Goal: Find specific page/section: Find specific page/section

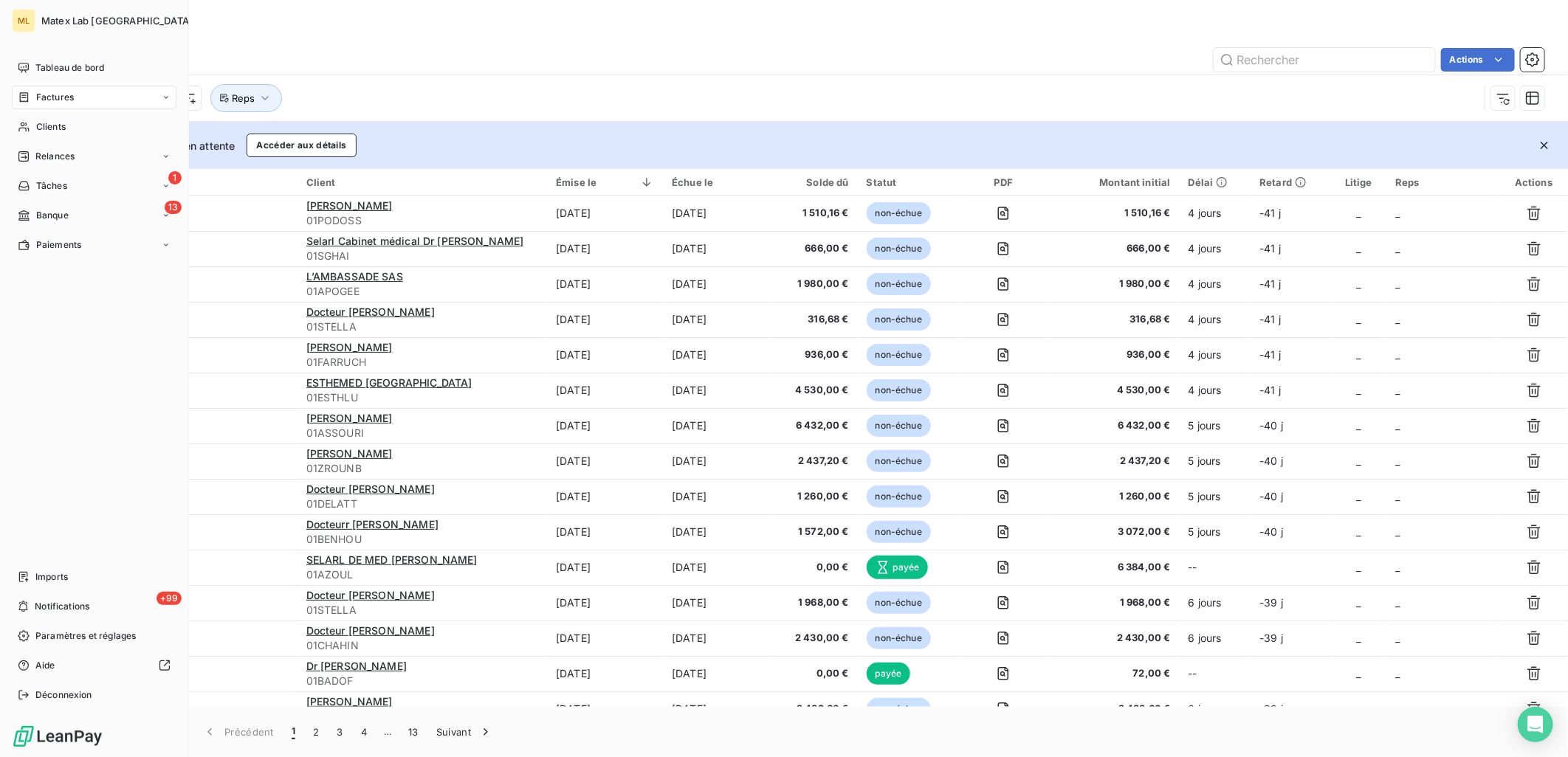
click at [61, 104] on div "Factures" at bounding box center [94, 97] width 164 height 23
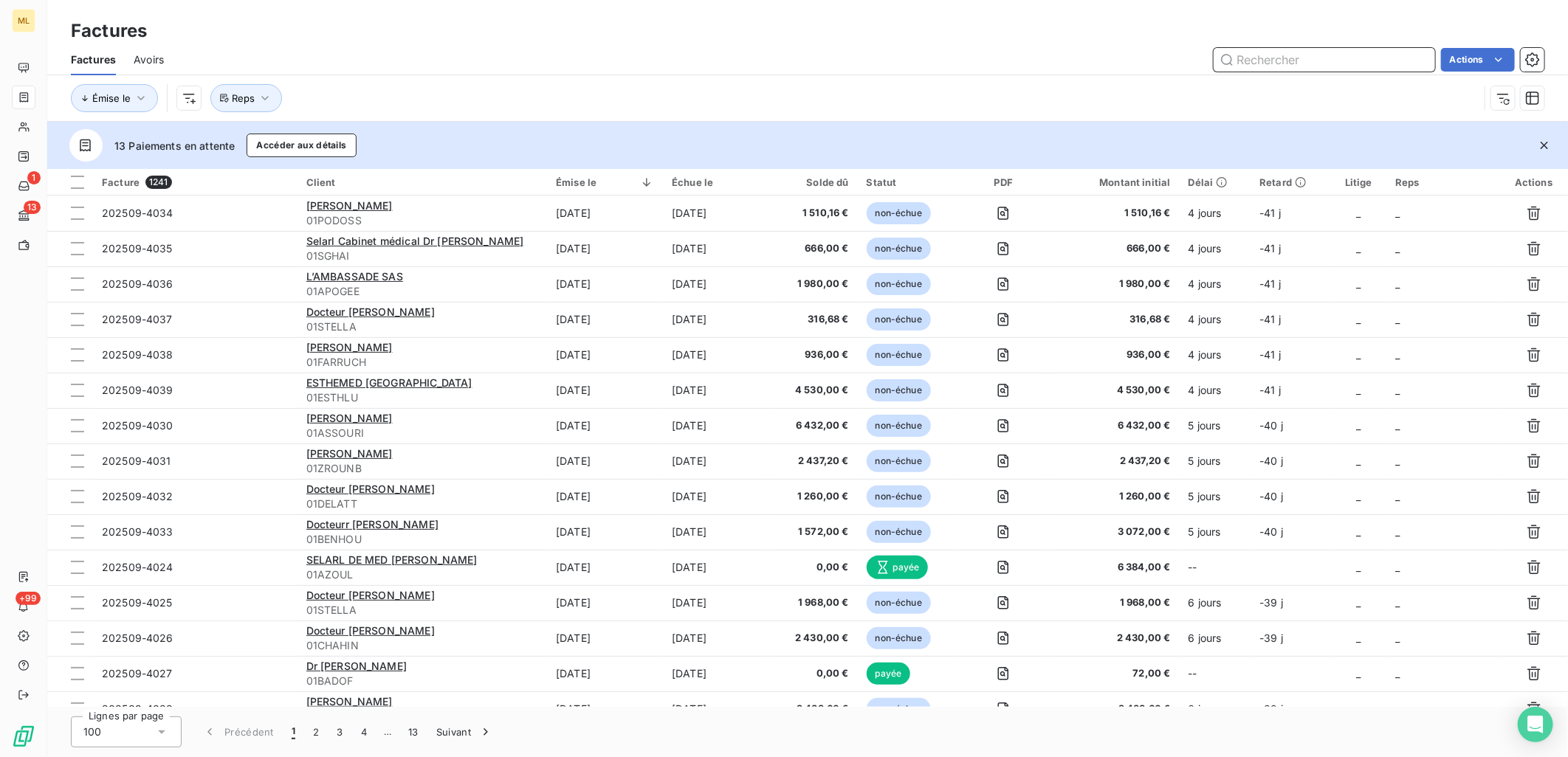
click at [1293, 68] on input "text" at bounding box center [1324, 59] width 222 height 23
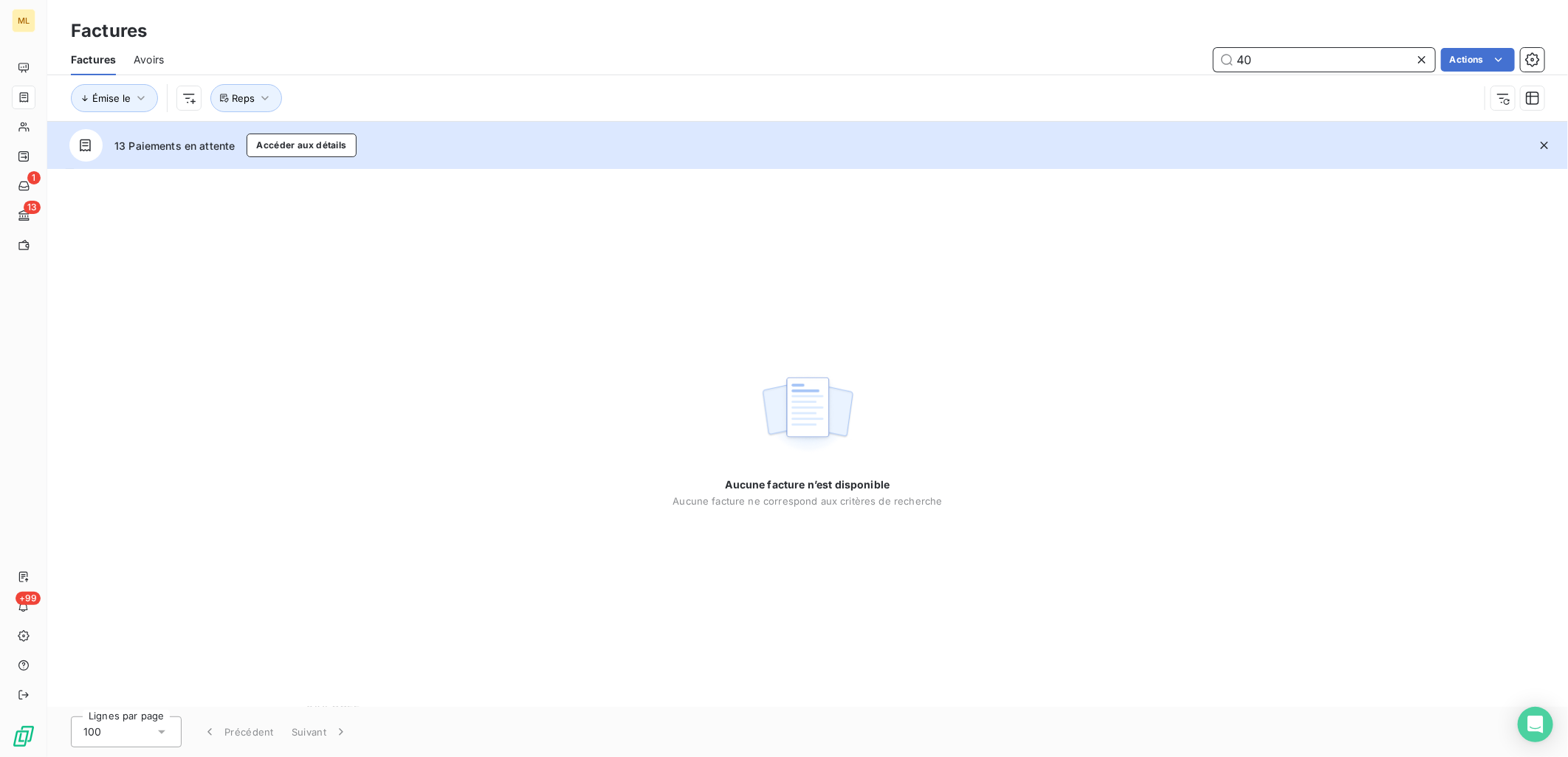
type input "4"
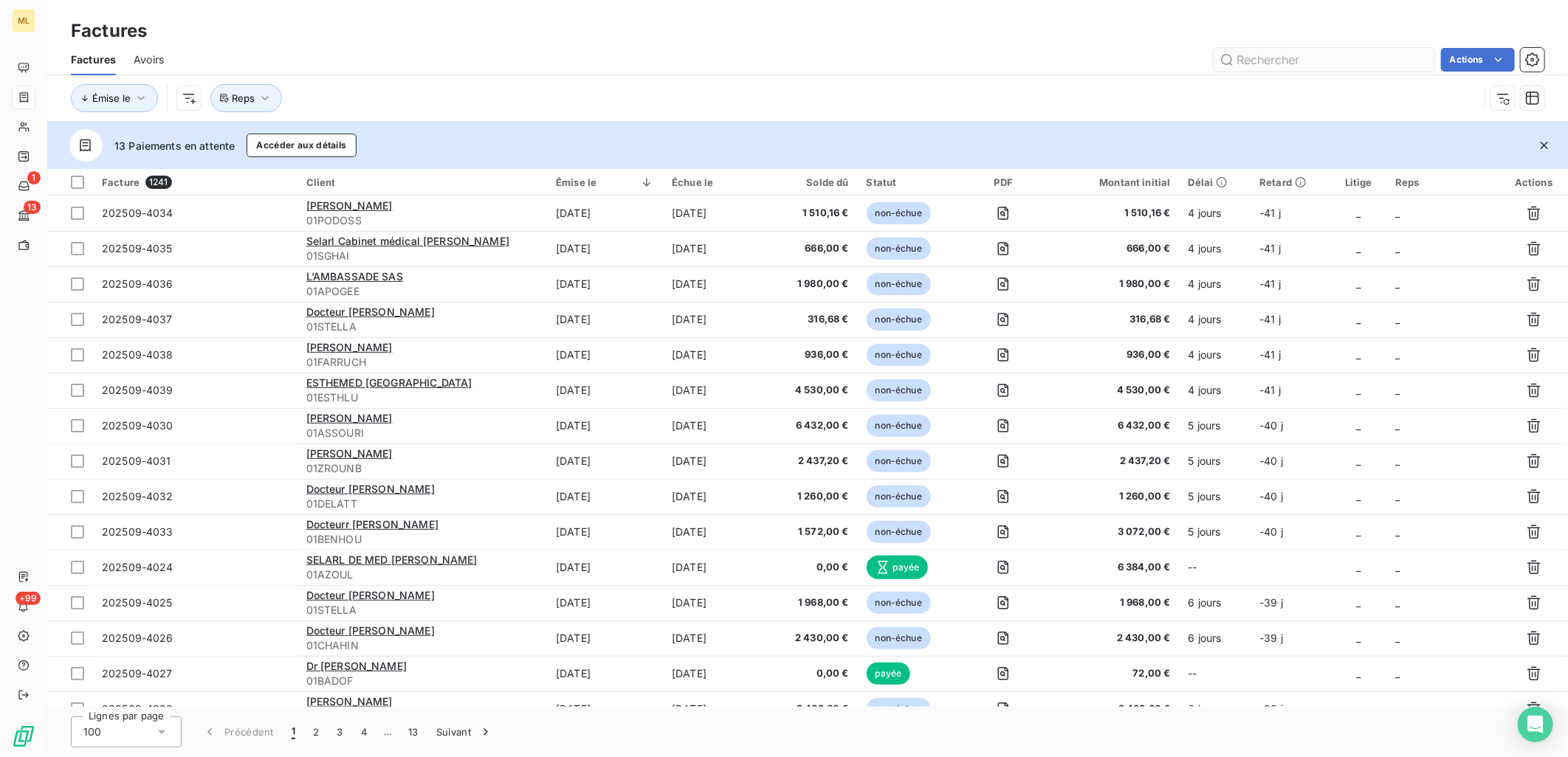
click at [1272, 63] on input "text" at bounding box center [1324, 59] width 222 height 23
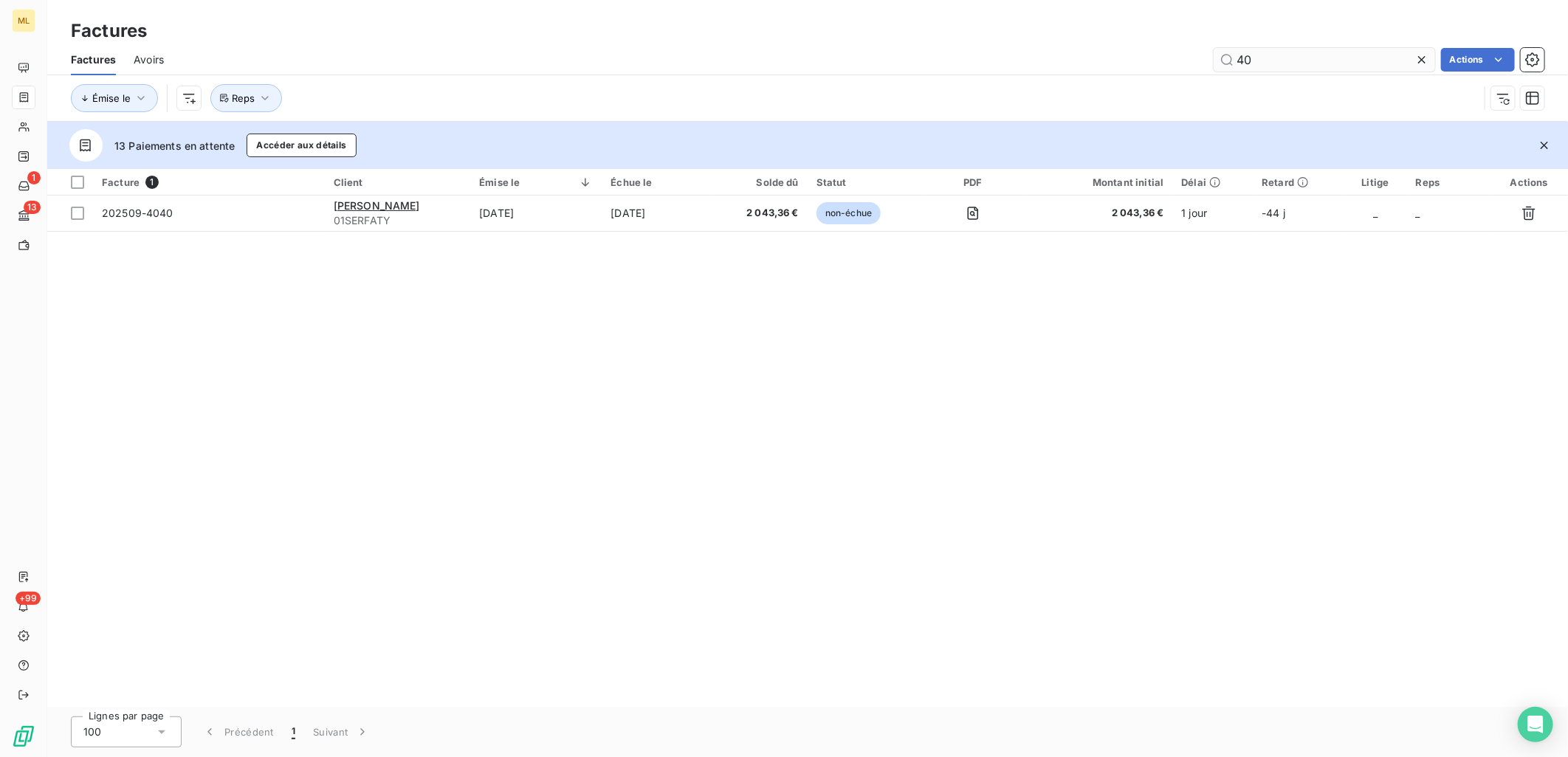
type input "4"
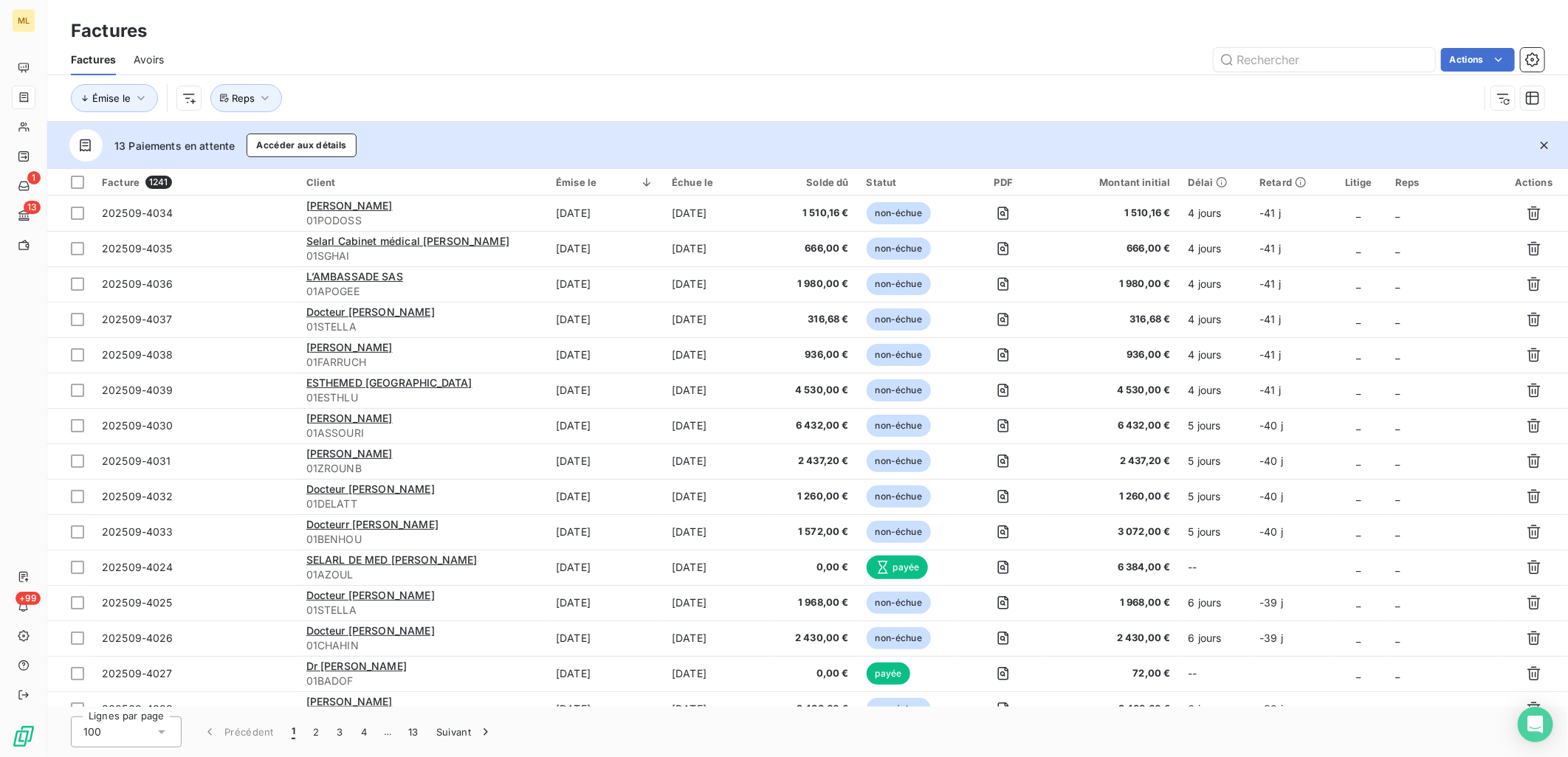
click at [497, 41] on div "Factures" at bounding box center [807, 31] width 1521 height 27
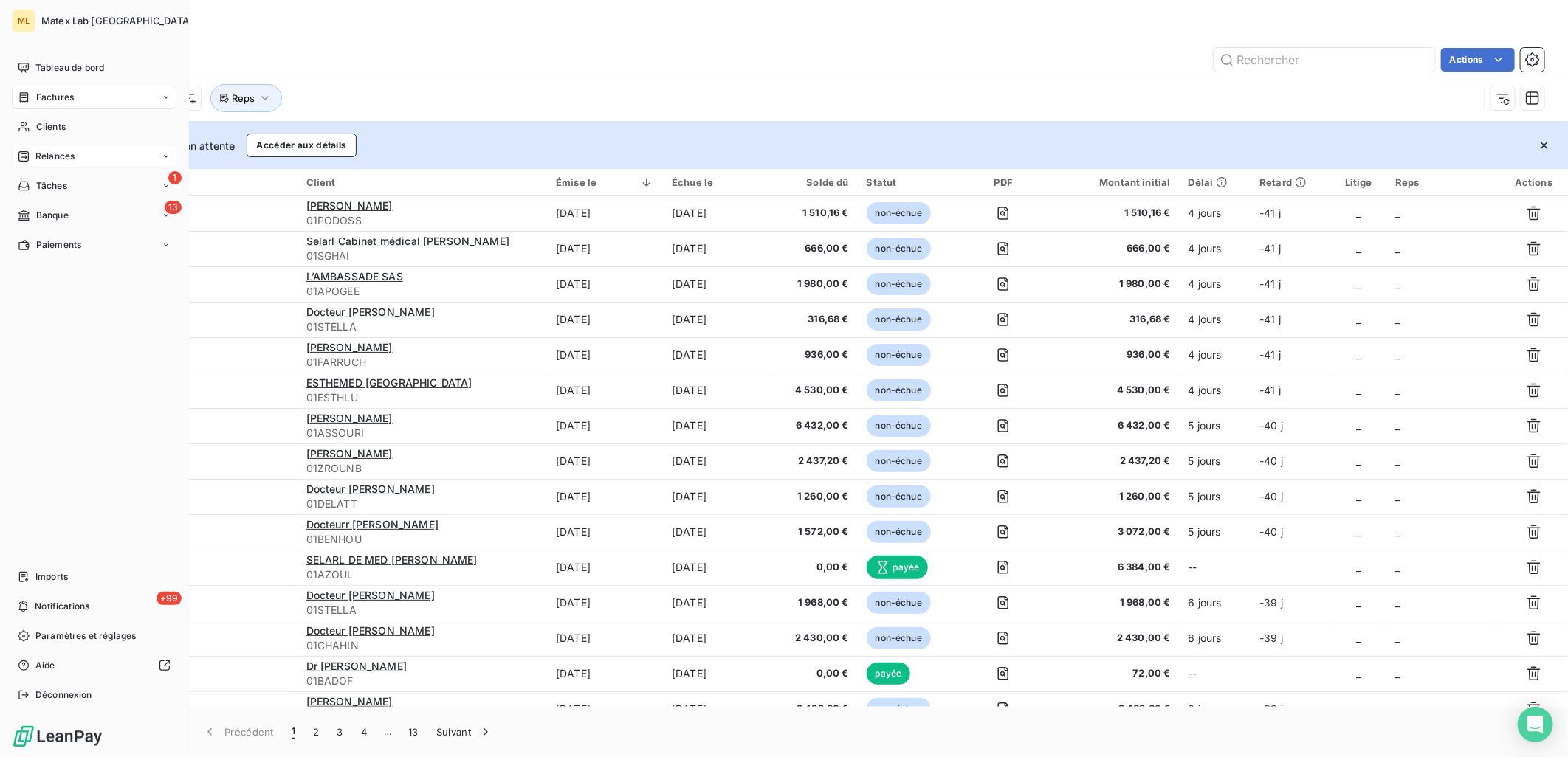
click at [35, 159] on span "Relances" at bounding box center [55, 156] width 39 height 13
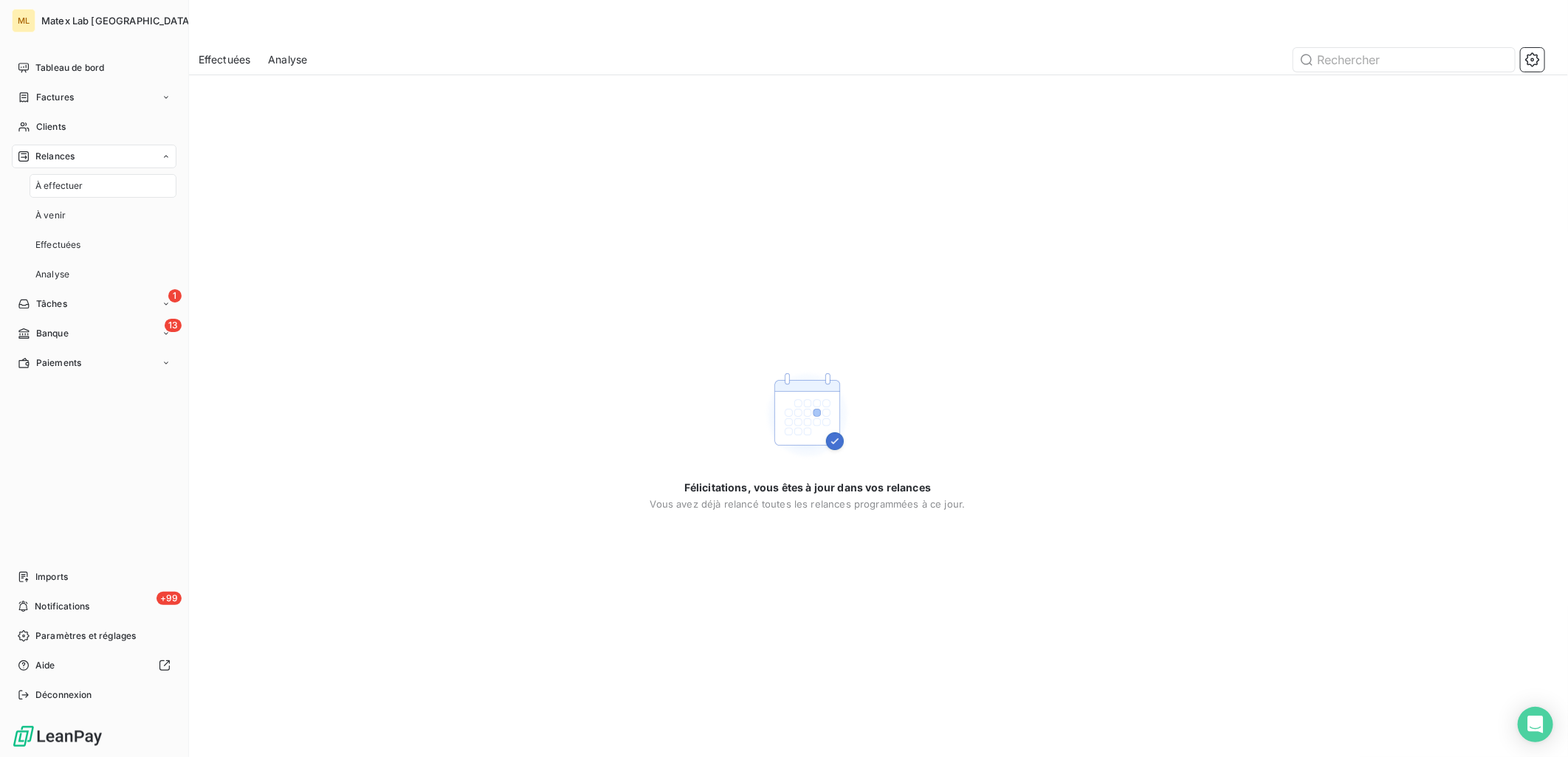
click at [35, 159] on span "Relances" at bounding box center [55, 156] width 39 height 13
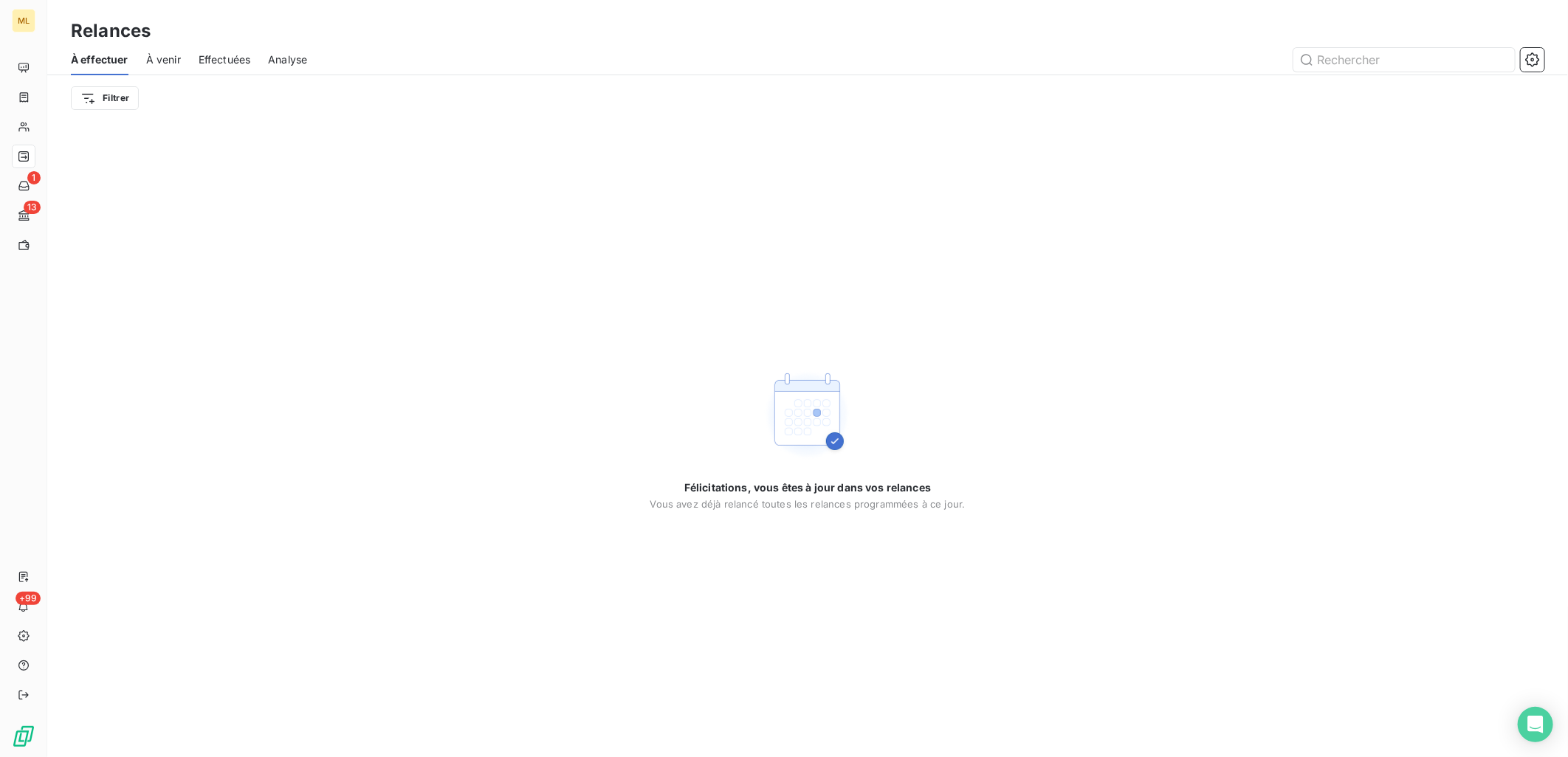
click at [165, 55] on span "À venir" at bounding box center [164, 59] width 34 height 15
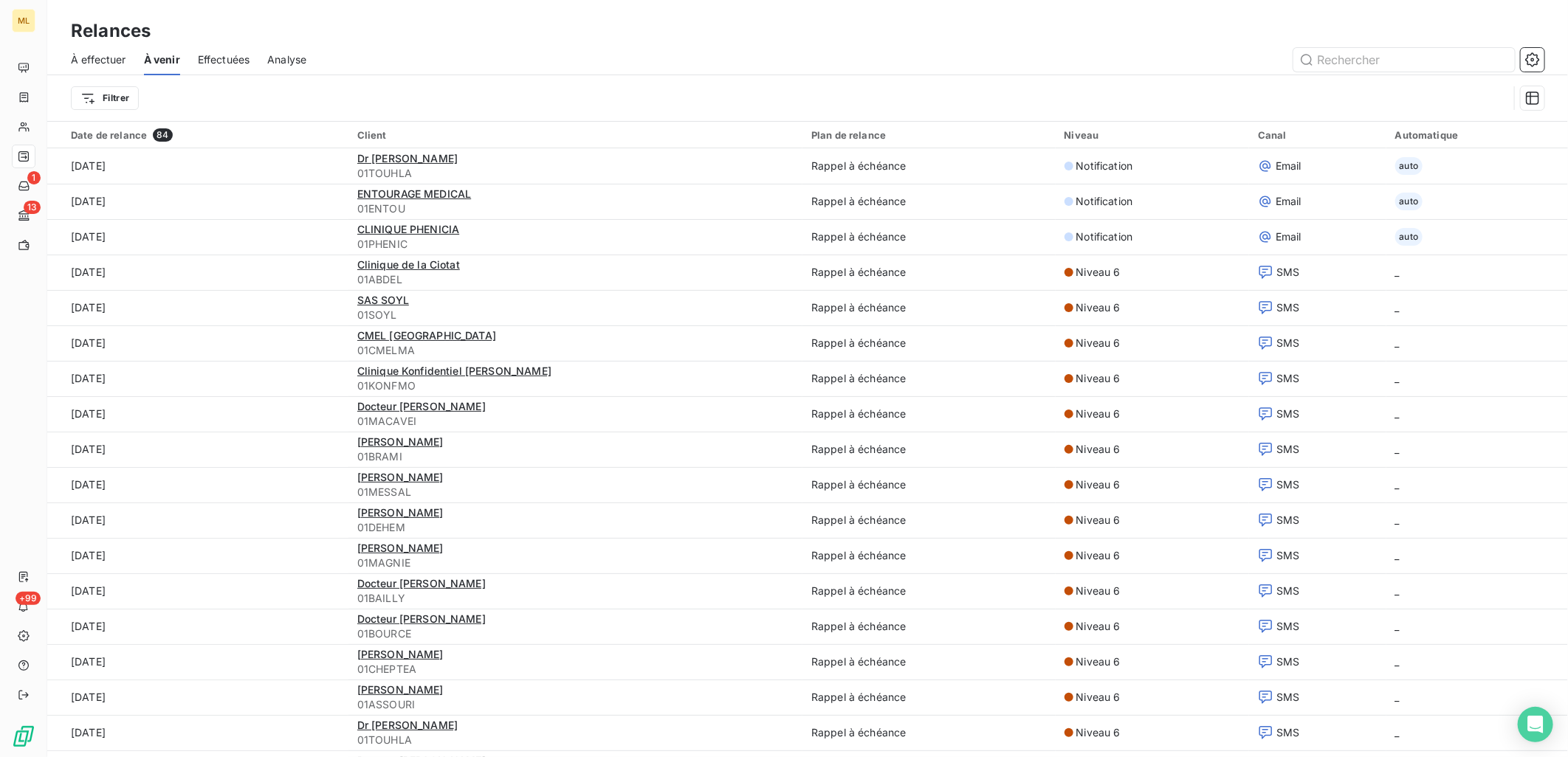
click at [96, 59] on span "À effectuer" at bounding box center [98, 59] width 56 height 15
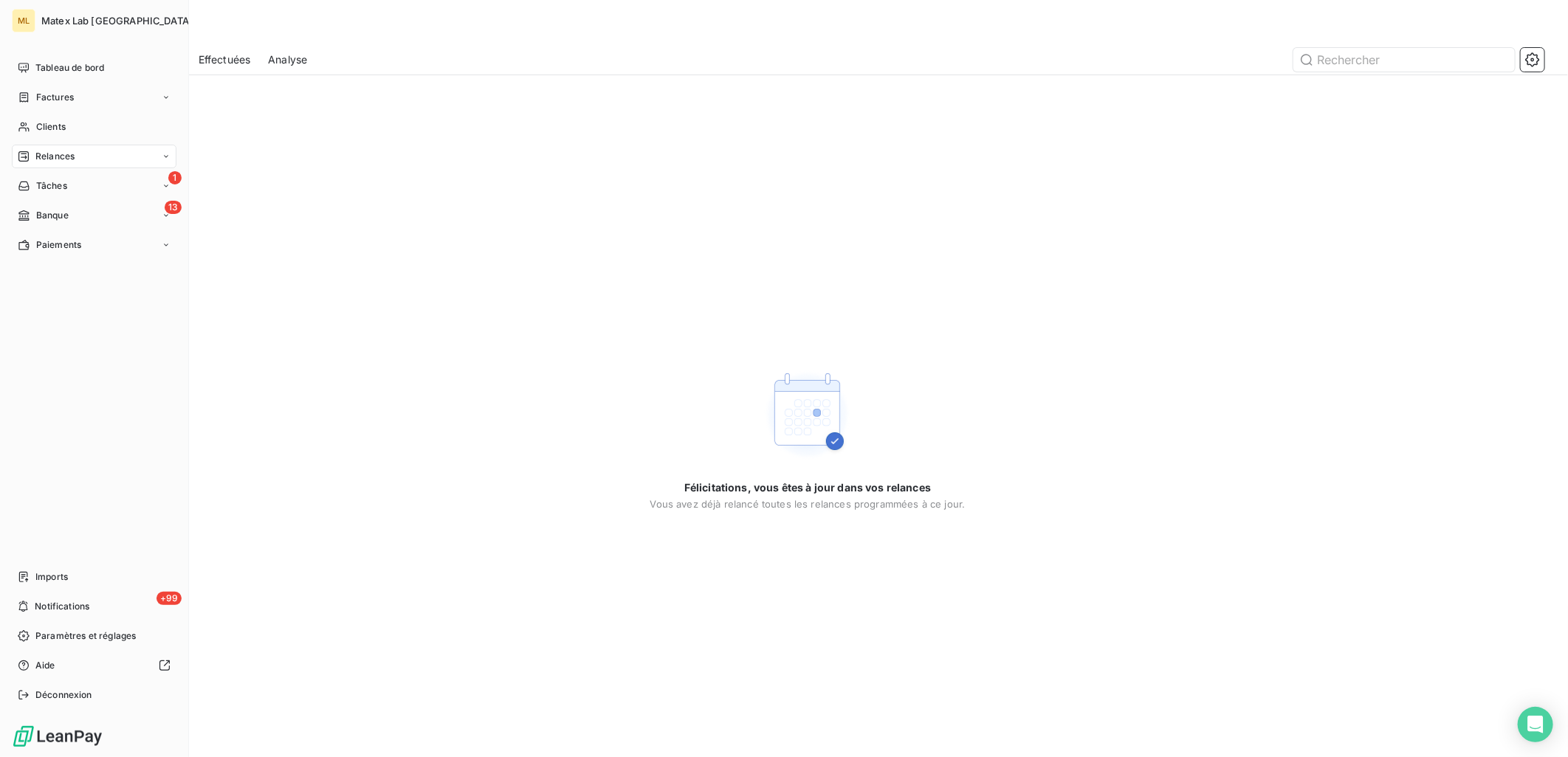
click at [49, 163] on div "Relances" at bounding box center [94, 157] width 164 height 23
click at [57, 91] on span "Factures" at bounding box center [55, 97] width 38 height 13
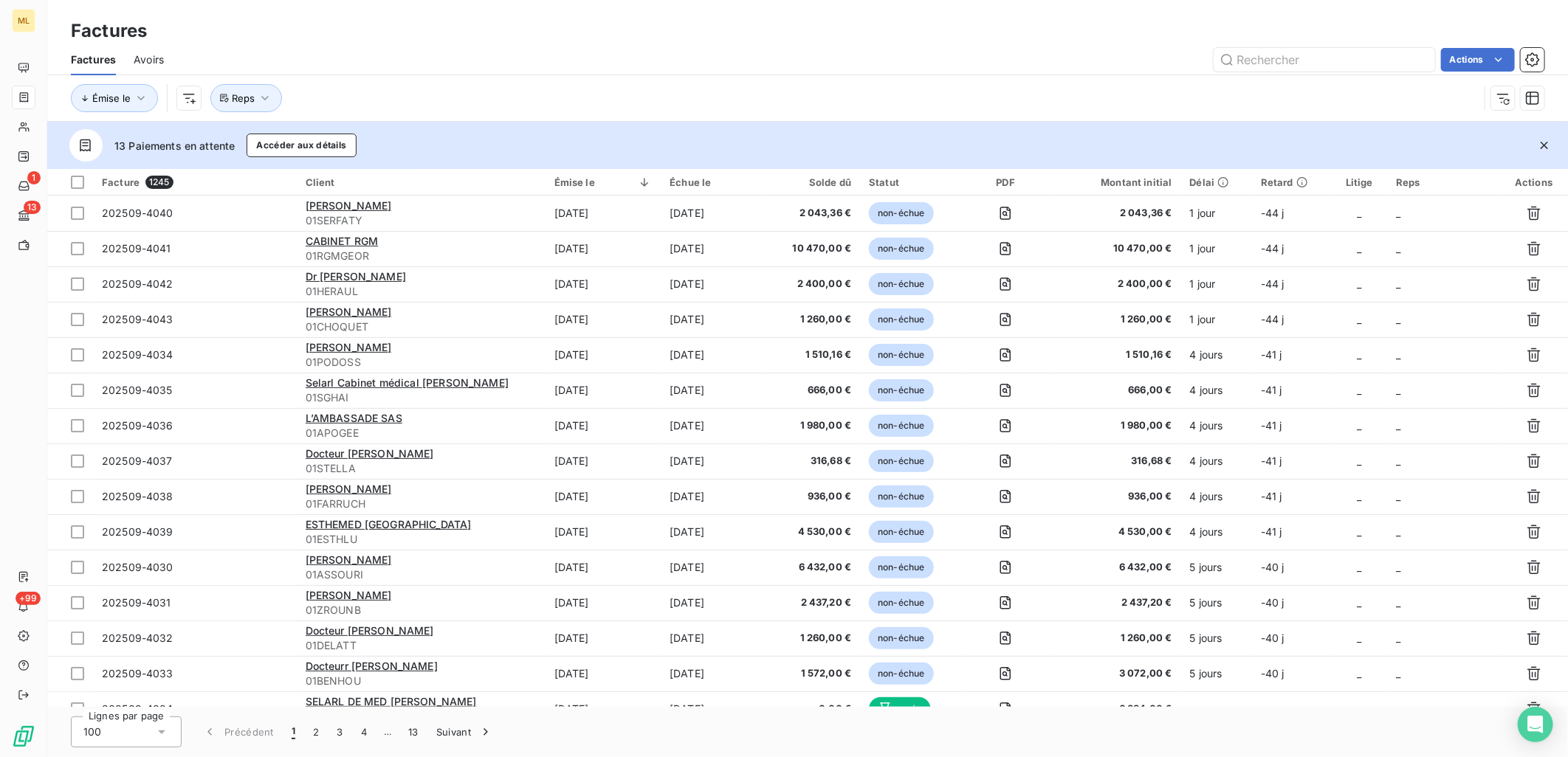
click at [492, 34] on div "Factures" at bounding box center [807, 31] width 1521 height 27
click at [1282, 63] on input "text" at bounding box center [1324, 59] width 222 height 23
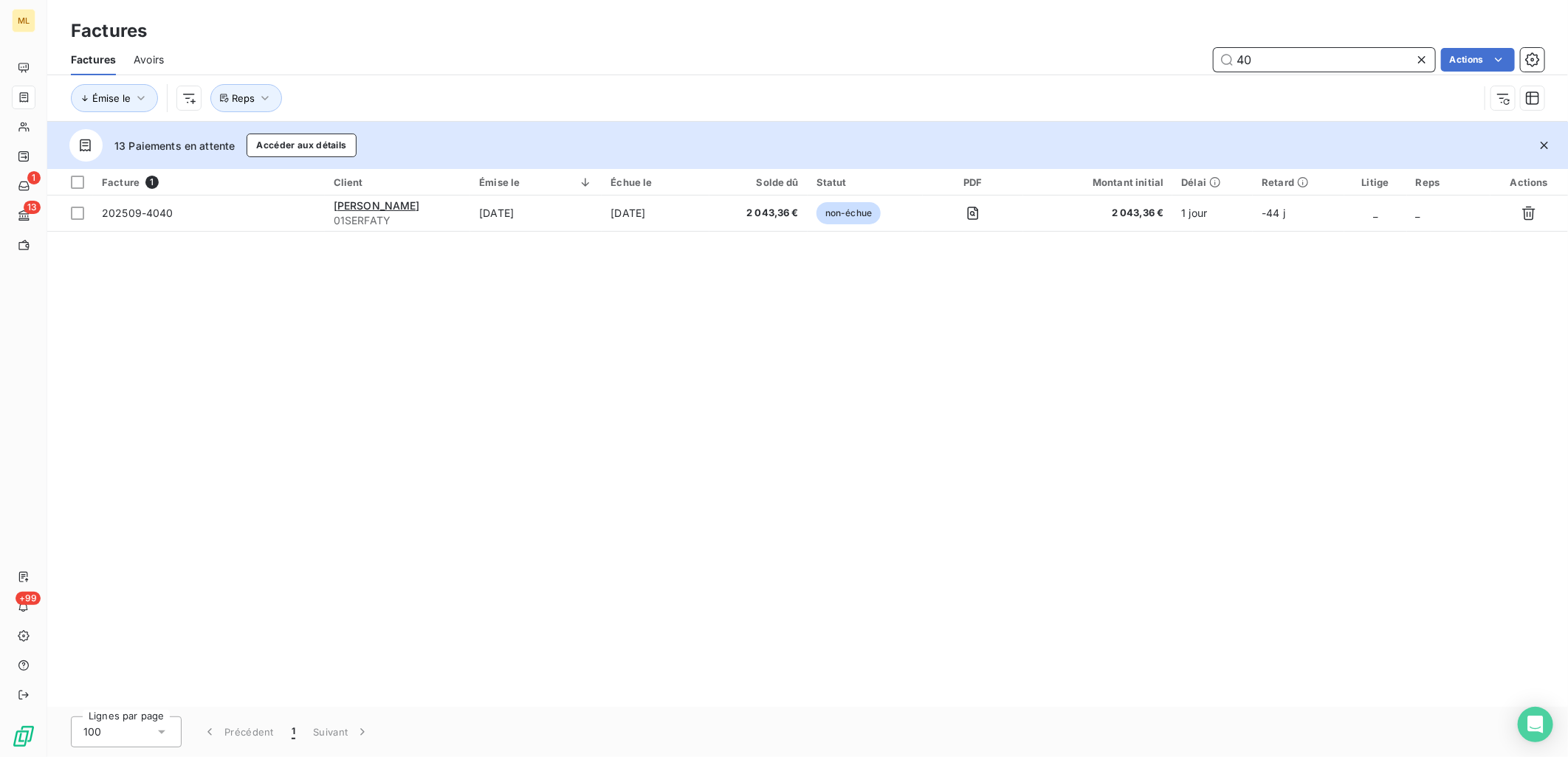
type input "4"
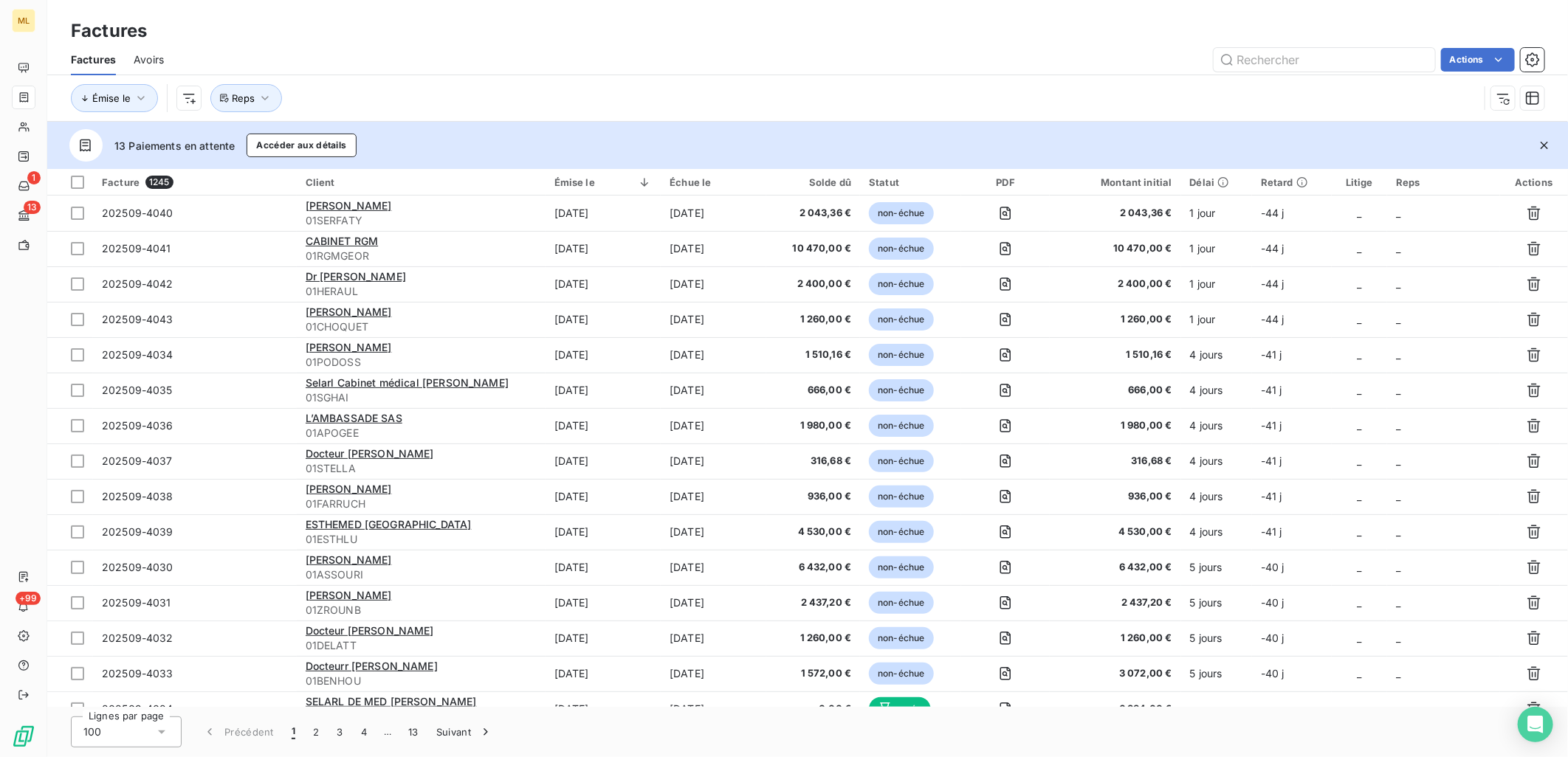
click at [1060, 39] on div "Factures" at bounding box center [807, 31] width 1521 height 27
click at [1272, 50] on input "text" at bounding box center [1324, 59] width 222 height 23
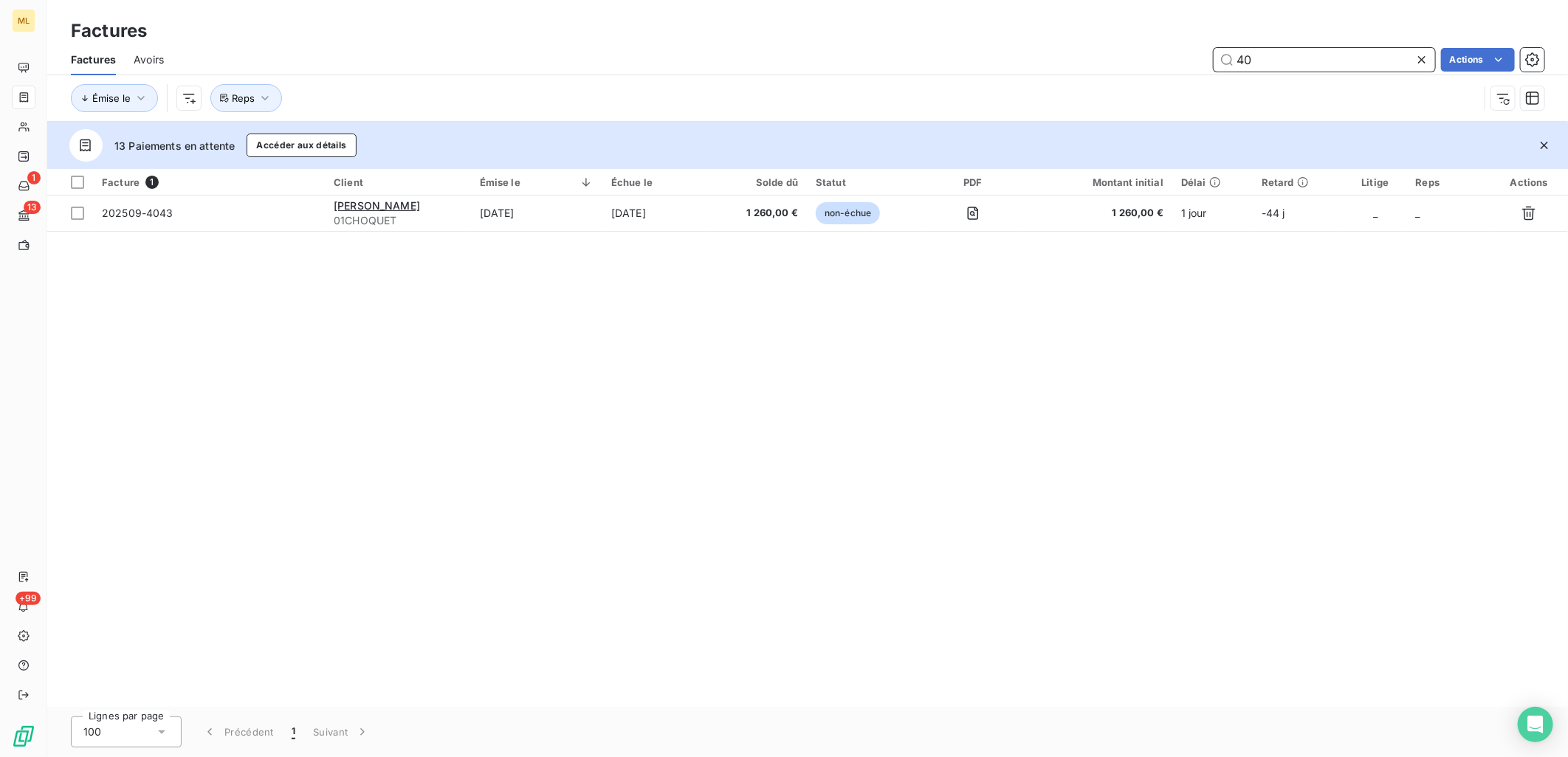
type input "4"
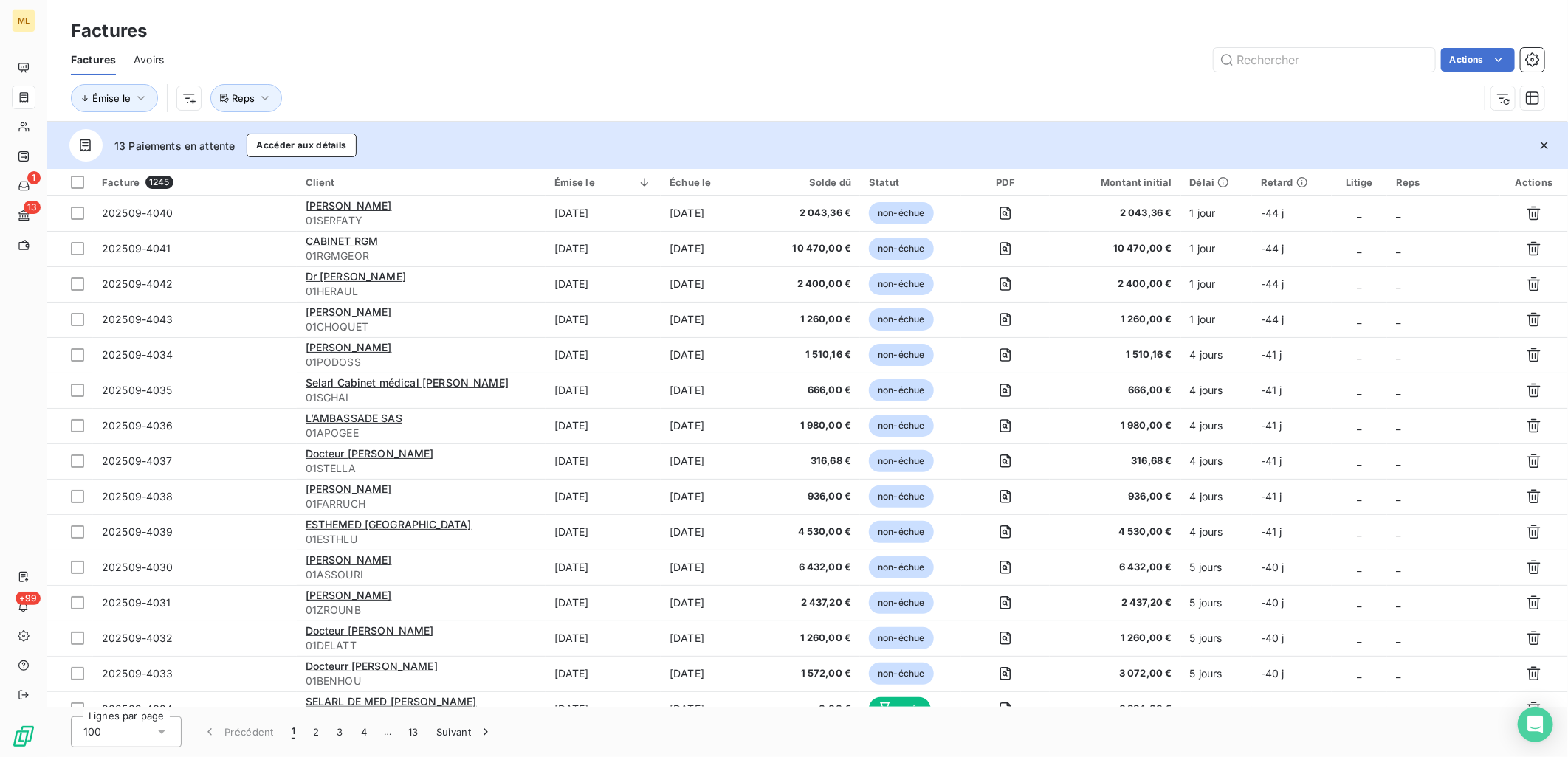
click at [721, 57] on div "Actions" at bounding box center [863, 59] width 1363 height 23
